Goal: Task Accomplishment & Management: Manage account settings

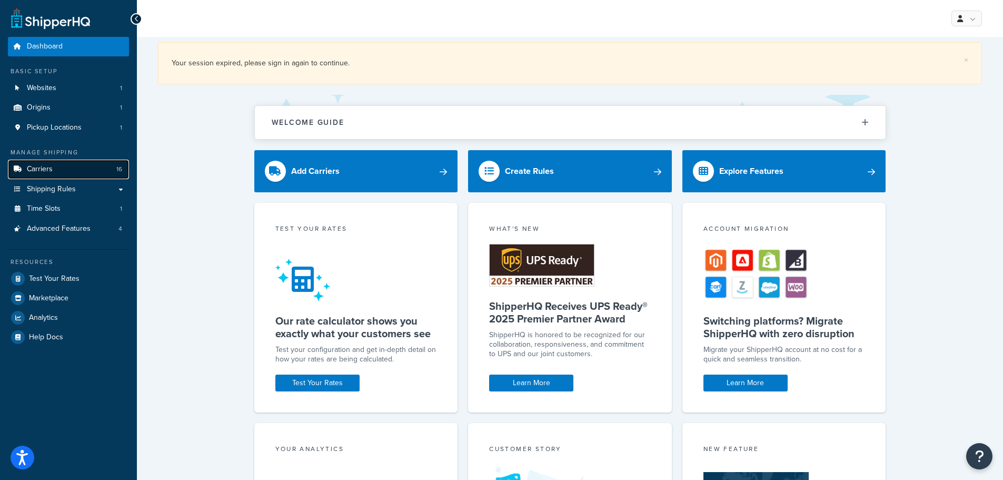
click at [47, 175] on link "Carriers 16" at bounding box center [68, 169] width 121 height 19
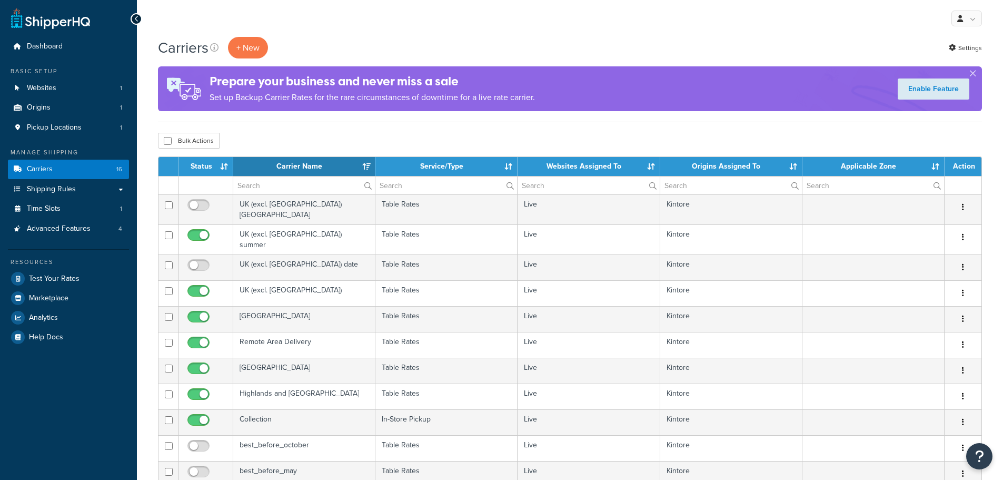
select select "15"
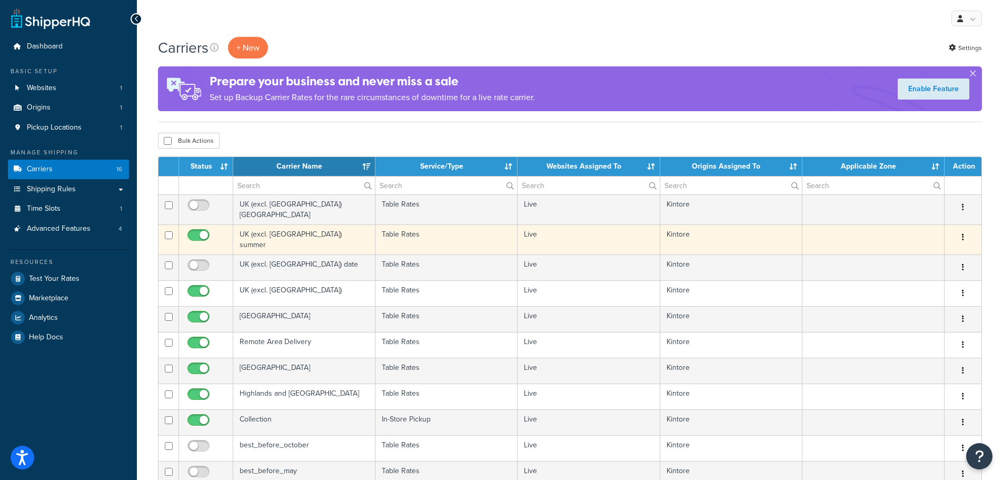
click at [306, 228] on td "UK (excl. Scotland) summer" at bounding box center [304, 239] width 142 height 30
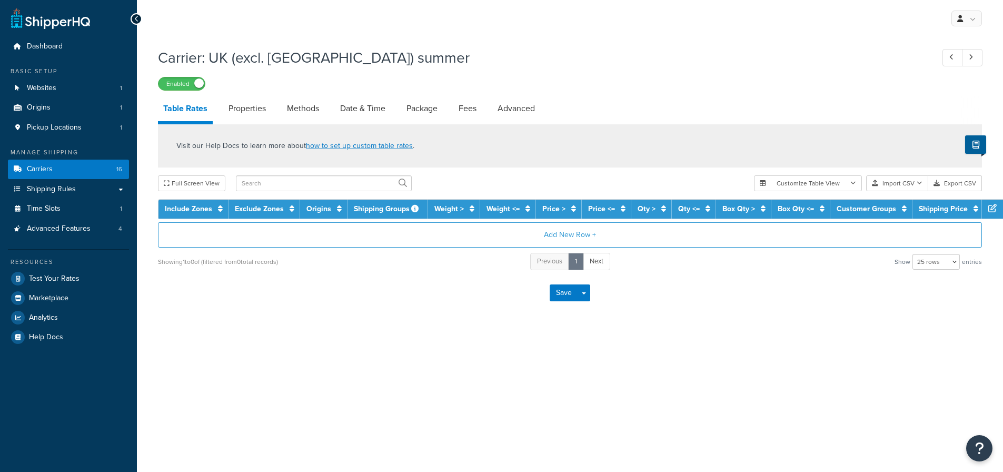
select select "25"
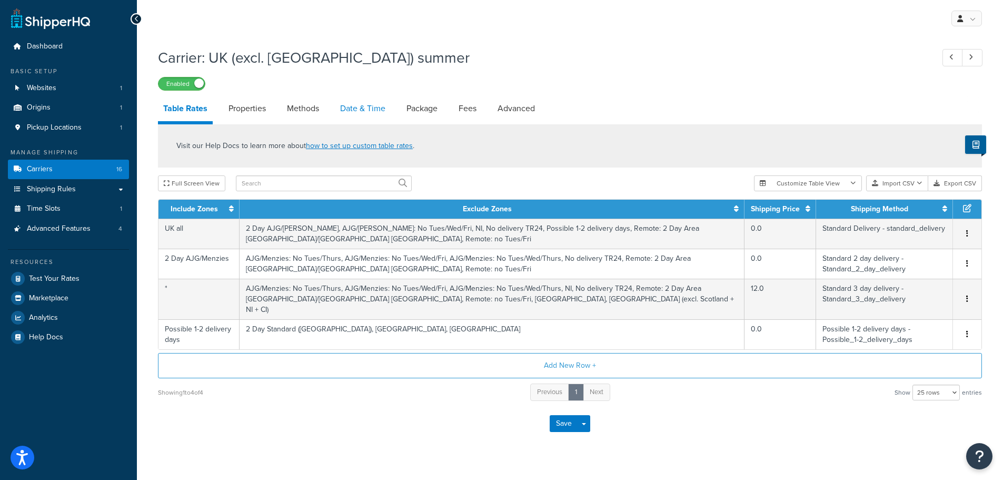
click at [356, 108] on link "Date & Time" at bounding box center [363, 108] width 56 height 25
select select "yMd"
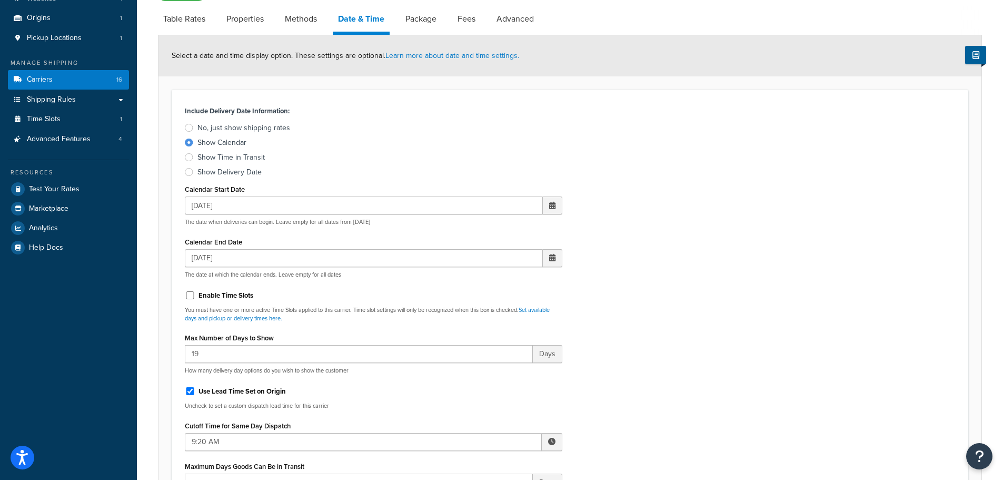
scroll to position [105, 0]
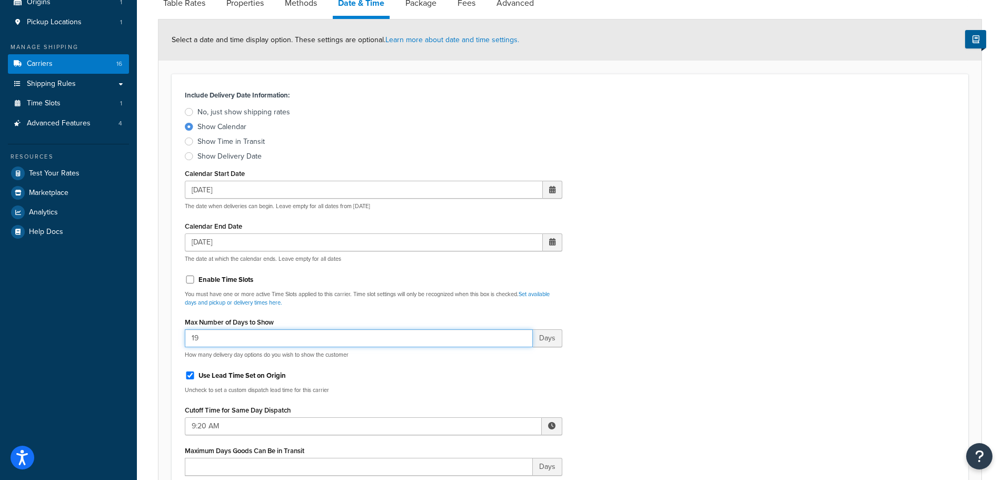
click at [217, 344] on input "19" at bounding box center [359, 338] width 348 height 18
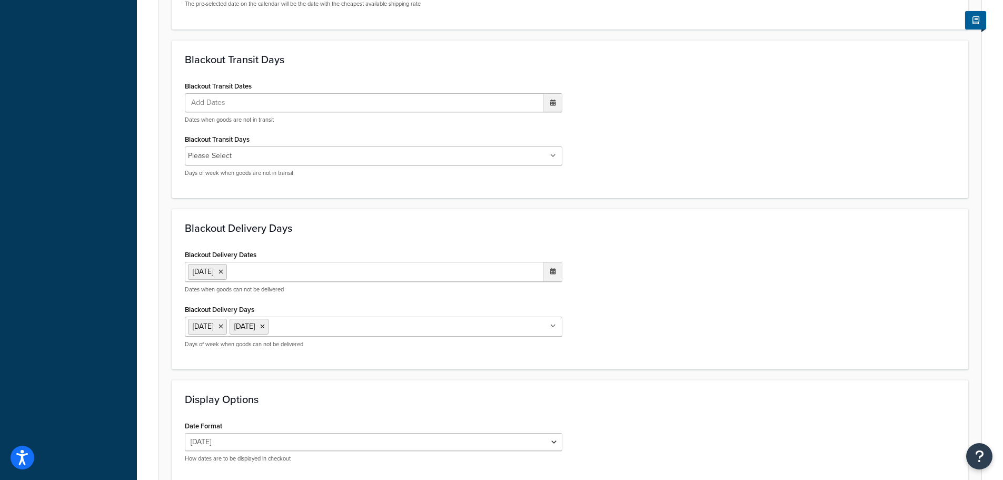
scroll to position [720, 0]
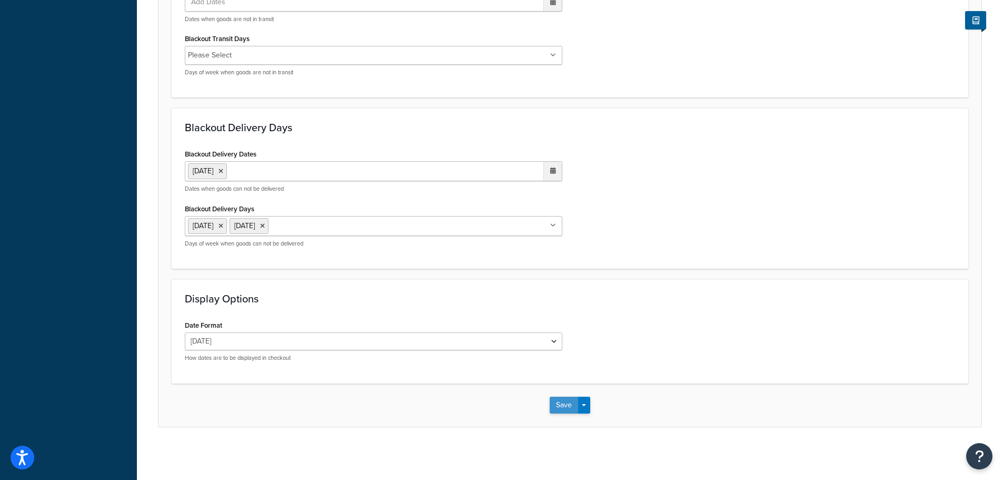
type input "17"
click at [562, 404] on button "Save" at bounding box center [564, 404] width 28 height 17
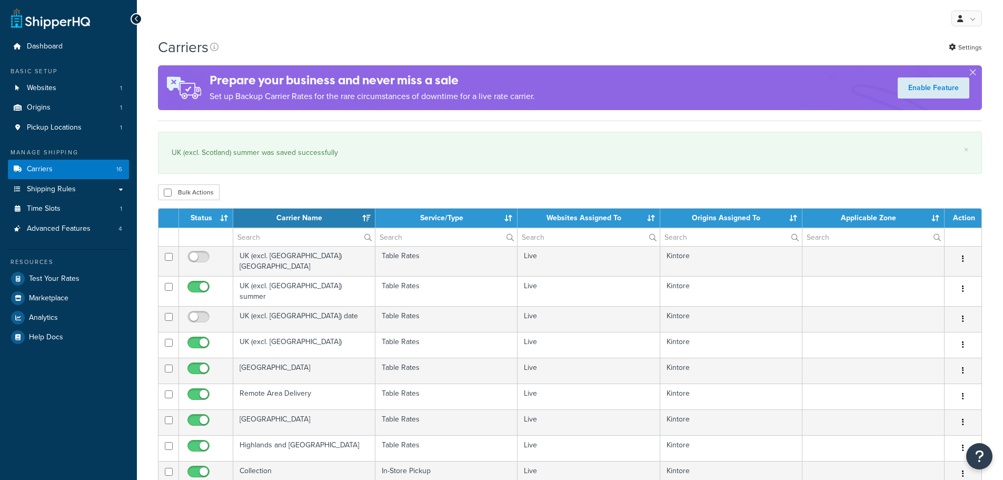
select select "15"
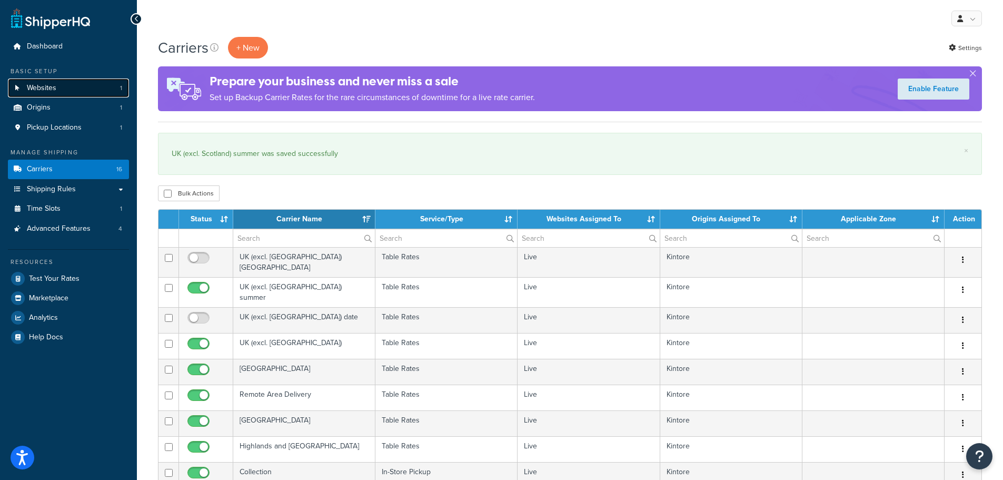
click at [55, 84] on span "Websites" at bounding box center [41, 88] width 29 height 9
